Goal: Information Seeking & Learning: Learn about a topic

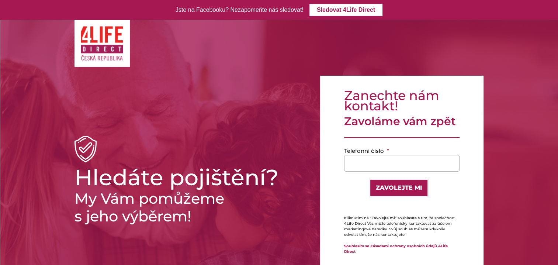
click at [104, 44] on img at bounding box center [102, 43] width 44 height 36
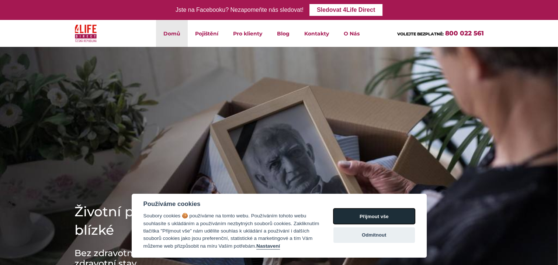
click at [389, 217] on button "Přijmout vše" at bounding box center [375, 215] width 82 height 15
checkbox input "true"
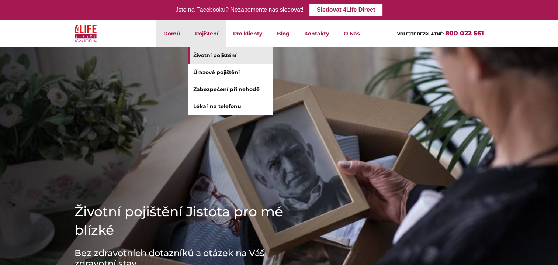
click at [217, 55] on link "Životní pojištění" at bounding box center [230, 55] width 85 height 17
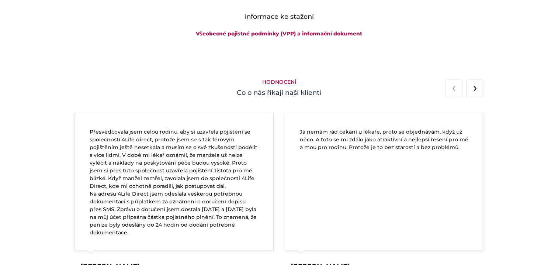
scroll to position [1279, 0]
click at [479, 89] on button "›" at bounding box center [474, 89] width 17 height 18
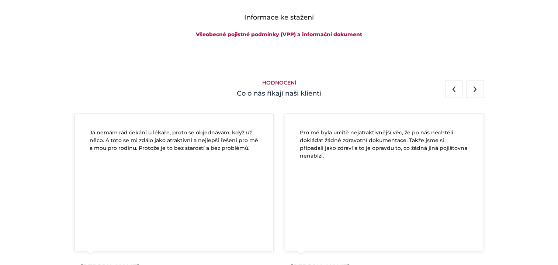
click at [479, 89] on button "›" at bounding box center [474, 89] width 17 height 18
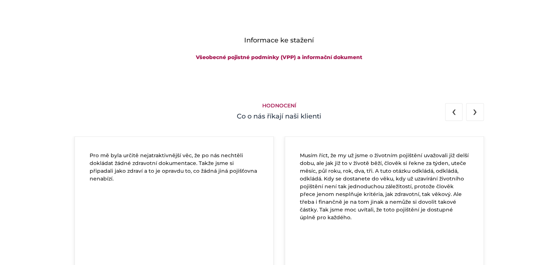
scroll to position [1255, 0]
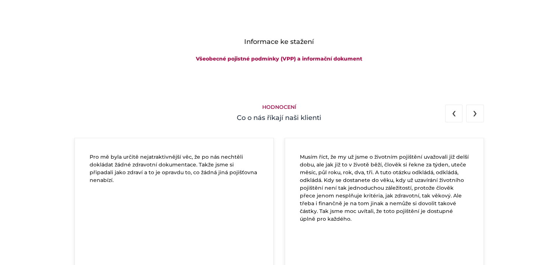
click at [473, 111] on span "›" at bounding box center [475, 112] width 4 height 17
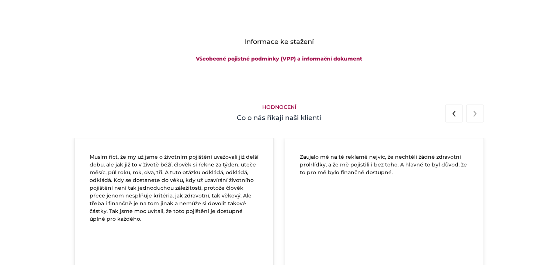
click at [477, 114] on span "›" at bounding box center [475, 112] width 4 height 17
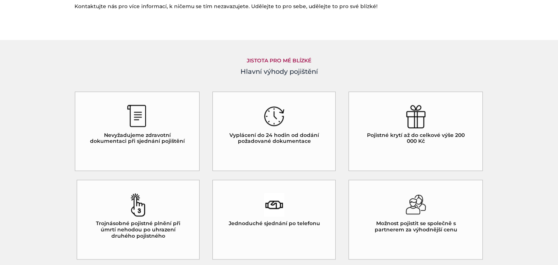
scroll to position [578, 0]
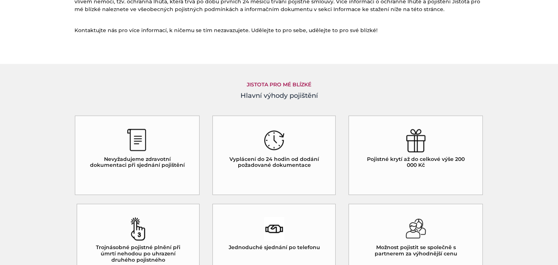
click at [434, 154] on div "Pojistné krytí až do celkové výše 200 000 Kč" at bounding box center [416, 156] width 134 height 80
click at [418, 157] on h5 "Pojistné krytí až do celkové výše 200 000 Kč" at bounding box center [416, 162] width 108 height 13
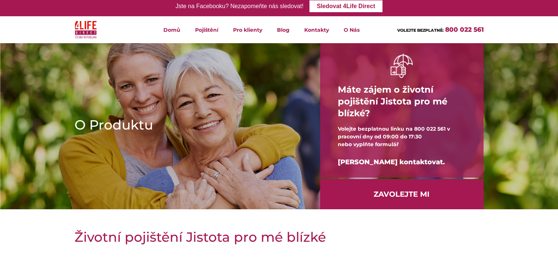
scroll to position [0, 0]
